Goal: Information Seeking & Learning: Learn about a topic

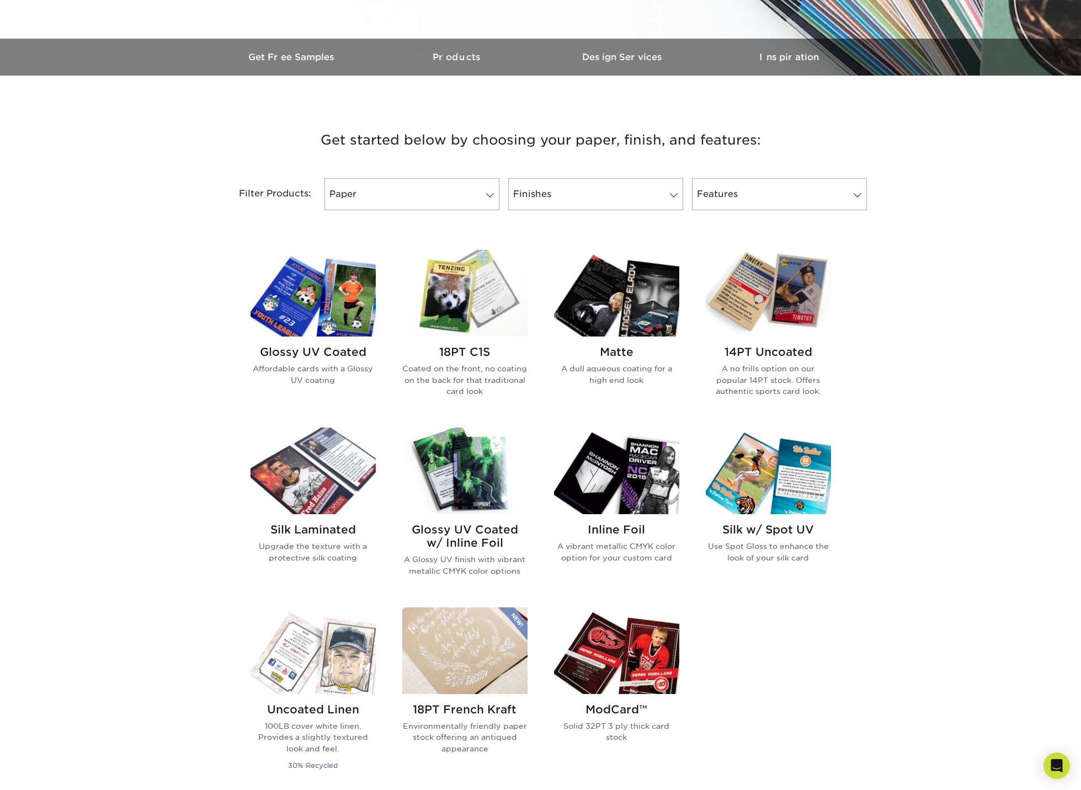
scroll to position [372, 0]
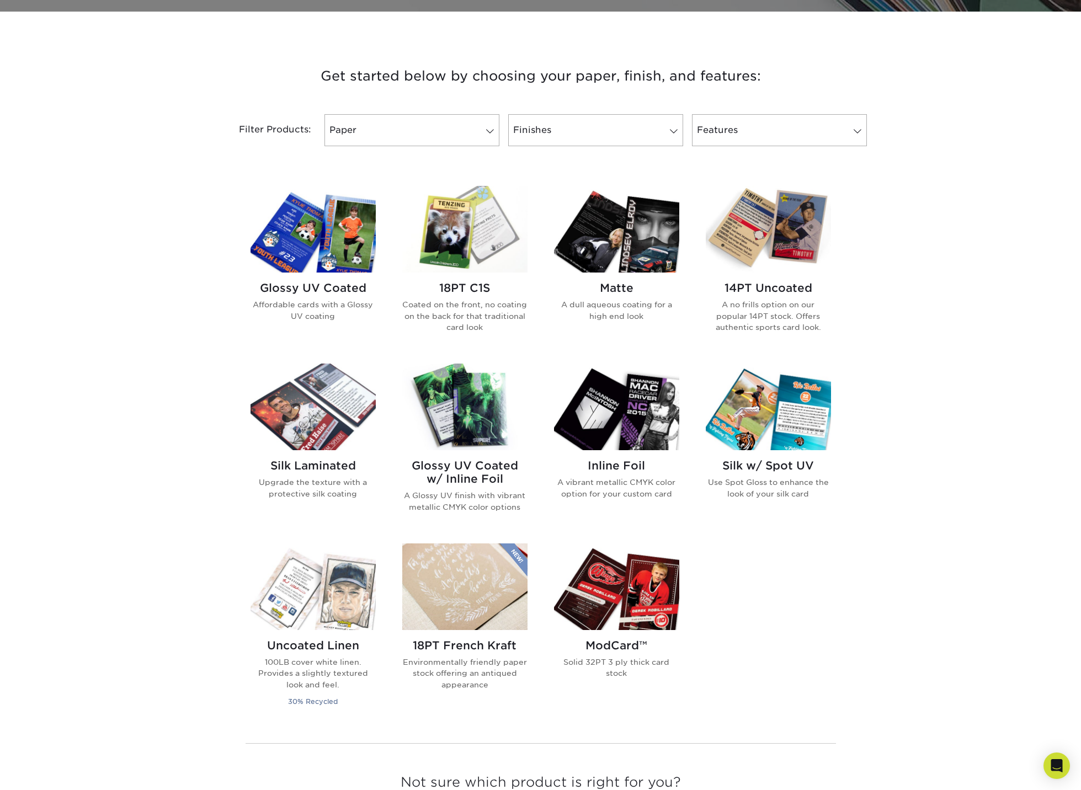
click at [619, 307] on p "A dull aqueous coating for a high end look" at bounding box center [616, 310] width 125 height 23
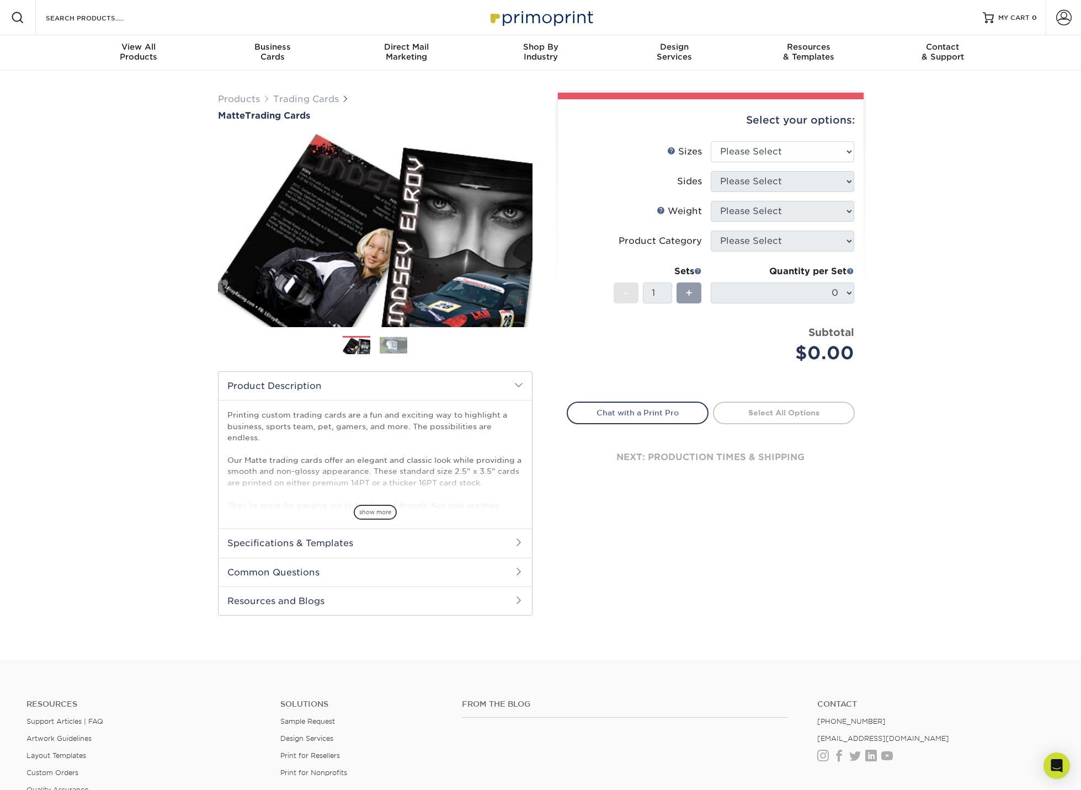
click at [393, 344] on img at bounding box center [393, 344] width 28 height 17
